Goal: Check status: Check status

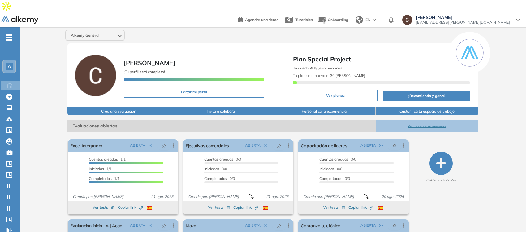
click at [11, 63] on div "A" at bounding box center [9, 66] width 7 height 7
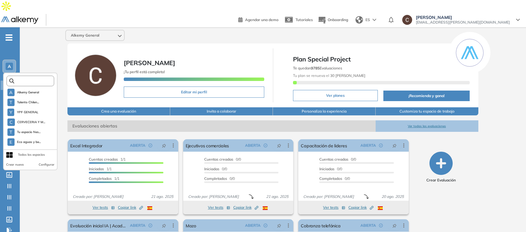
click at [31, 79] on input "text" at bounding box center [32, 81] width 36 height 5
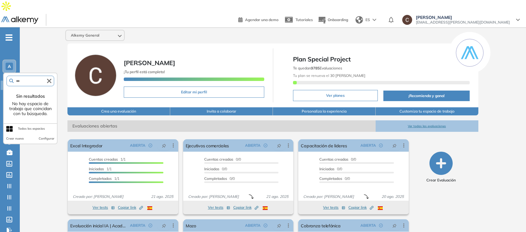
type input "***"
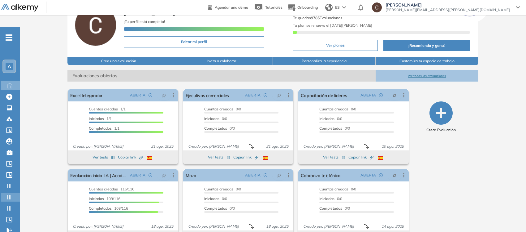
scroll to position [56, 0]
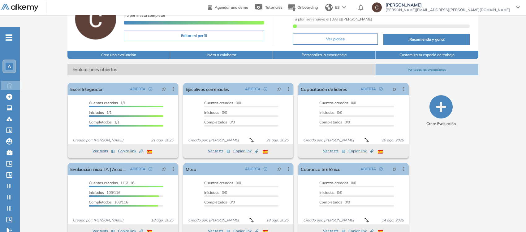
drag, startPoint x: 7, startPoint y: 55, endPoint x: 22, endPoint y: 53, distance: 15.0
click at [8, 64] on span "A" at bounding box center [9, 66] width 3 height 5
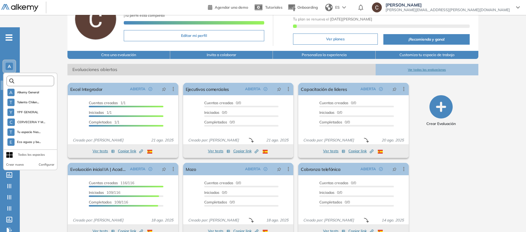
click at [33, 79] on input "text" at bounding box center [32, 81] width 36 height 5
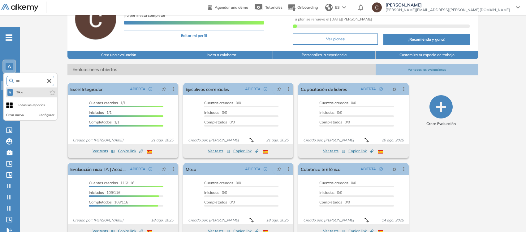
type input "***"
click at [25, 87] on li "S Siigo" at bounding box center [31, 92] width 51 height 10
click at [30, 87] on li "S Siigo" at bounding box center [31, 92] width 51 height 10
click at [16, 90] on span "Siigo" at bounding box center [19, 92] width 9 height 5
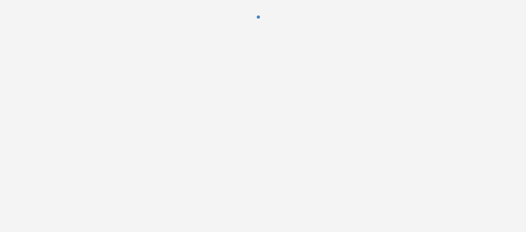
scroll to position [0, 0]
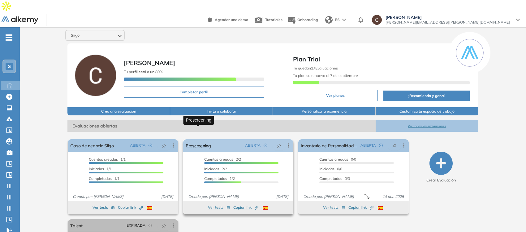
click at [207, 139] on link "Prescreening" at bounding box center [198, 145] width 25 height 12
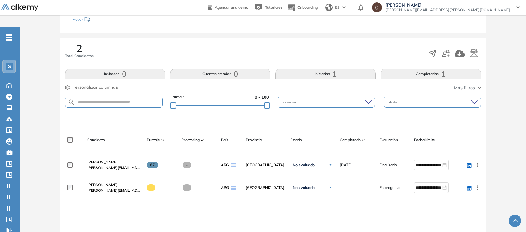
scroll to position [116, 0]
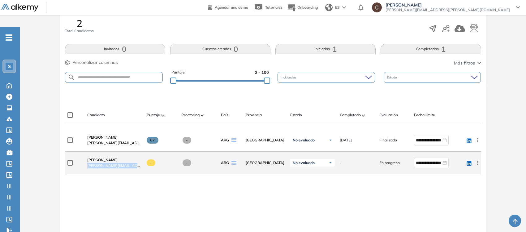
drag, startPoint x: 85, startPoint y: 155, endPoint x: 133, endPoint y: 154, distance: 48.3
click at [133, 154] on div "Carola Salerno [EMAIL_ADDRESS][PERSON_NAME][DOMAIN_NAME]" at bounding box center [111, 162] width 59 height 21
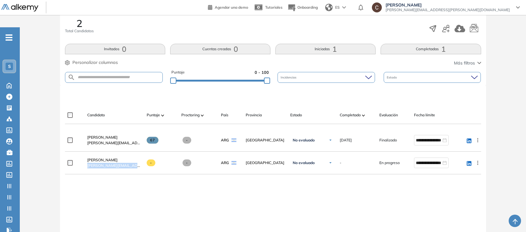
copy span "[PERSON_NAME][EMAIL_ADDRESS][PERSON_NAME][DOMAIN_NAME]"
click at [9, 216] on icon at bounding box center [9, 219] width 6 height 6
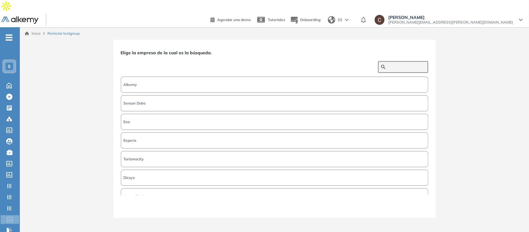
click at [396, 64] on input "text" at bounding box center [406, 67] width 37 height 6
type input "*****"
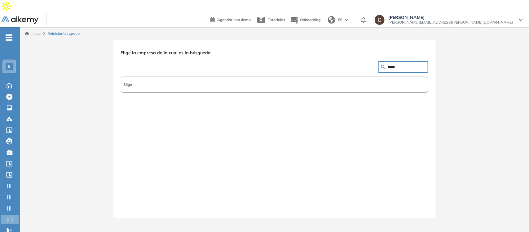
click at [211, 81] on div "Siigo" at bounding box center [274, 135] width 307 height 120
click at [250, 76] on button "Siigo" at bounding box center [274, 84] width 307 height 16
click at [423, 202] on button "Siguiente" at bounding box center [414, 206] width 27 height 8
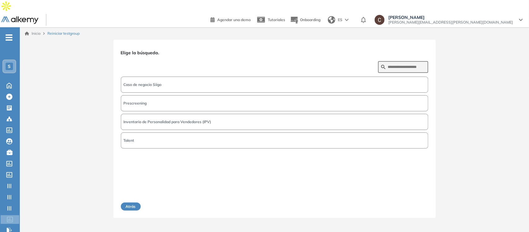
click at [141, 100] on span "Prescreening" at bounding box center [135, 103] width 23 height 6
click at [425, 202] on button "Siguiente" at bounding box center [414, 206] width 27 height 8
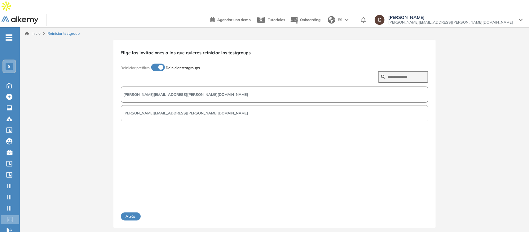
click at [184, 105] on button "[PERSON_NAME][EMAIL_ADDRESS][PERSON_NAME][DOMAIN_NAME]" at bounding box center [274, 113] width 307 height 16
click at [413, 212] on button "Siguiente" at bounding box center [414, 216] width 27 height 8
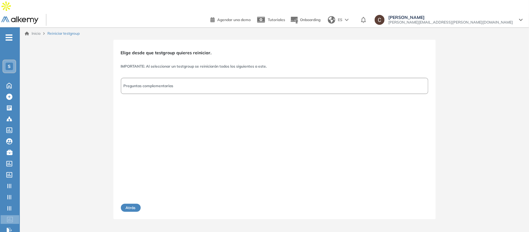
click at [207, 78] on button "Preguntas complementarias" at bounding box center [274, 86] width 307 height 16
click at [424, 203] on button "Siguiente" at bounding box center [414, 207] width 27 height 8
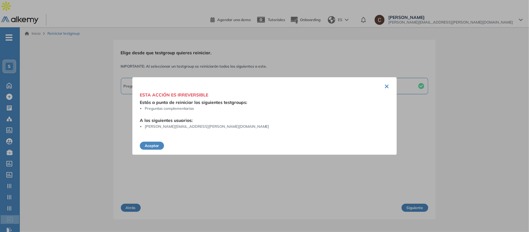
click at [153, 148] on button "Aceptar" at bounding box center [152, 145] width 24 height 8
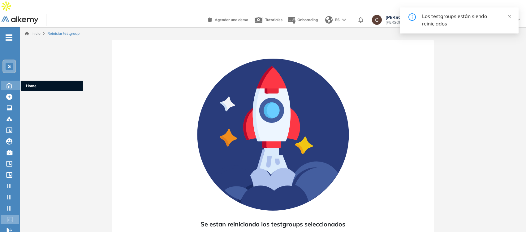
click at [11, 83] on icon at bounding box center [9, 85] width 5 height 5
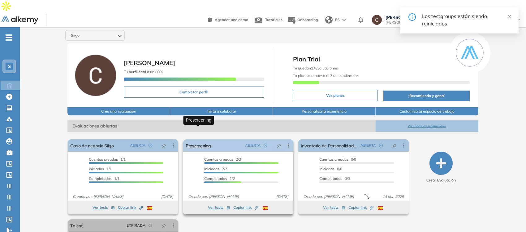
click at [198, 139] on link "Prescreening" at bounding box center [198, 145] width 25 height 12
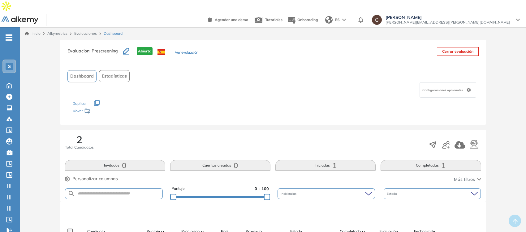
click at [180, 50] on button "Ver evaluación" at bounding box center [187, 53] width 24 height 7
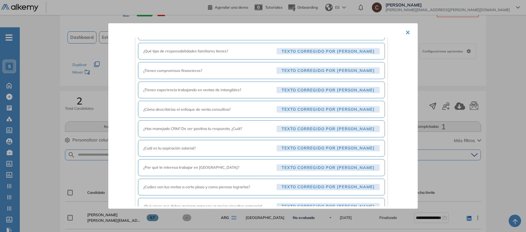
scroll to position [225, 0]
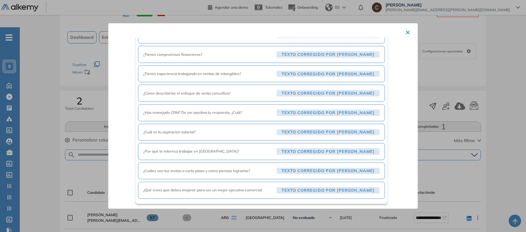
click at [257, 169] on span "¿Cuáles son tus metas a corto plazo y como piensas lograrlas?" at bounding box center [208, 171] width 131 height 6
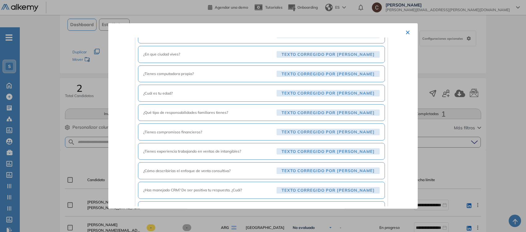
scroll to position [32, 0]
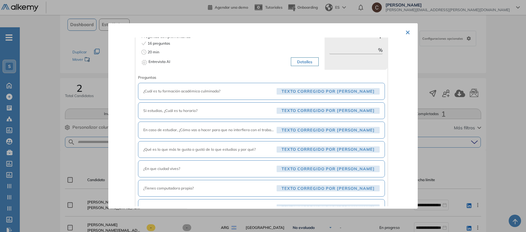
click at [406, 30] on button "×" at bounding box center [408, 32] width 5 height 12
